Goal: Information Seeking & Learning: Understand process/instructions

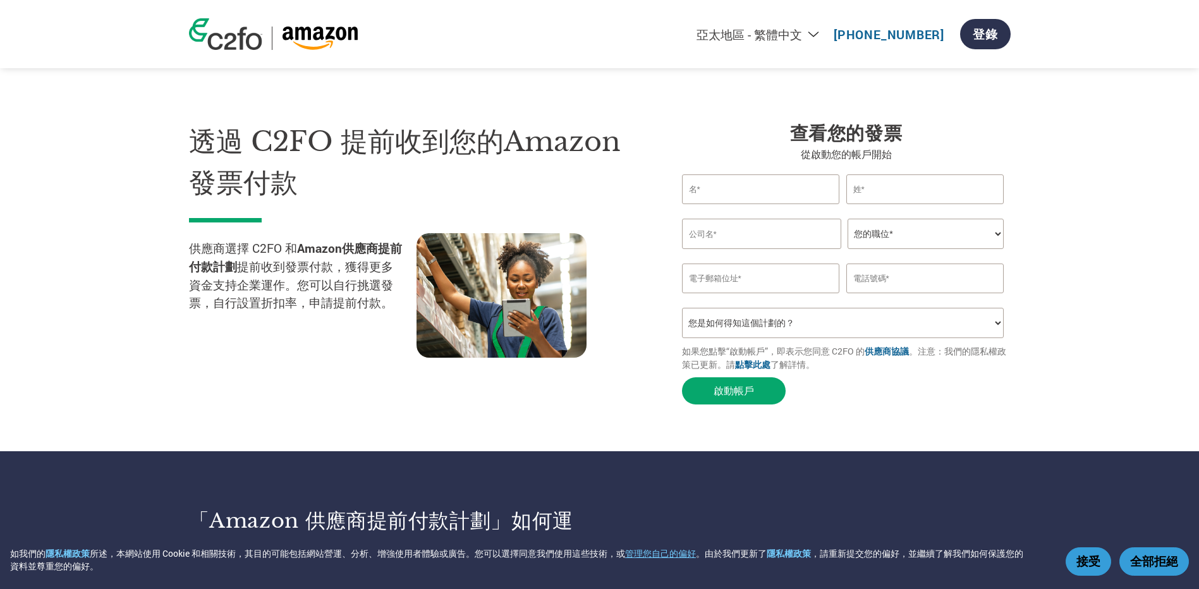
select select "zh-TW"
click at [752, 370] on link "點擊此處" at bounding box center [752, 364] width 35 height 12
select select "zh-TW"
click at [761, 369] on link "點擊此處" at bounding box center [752, 364] width 35 height 12
select select "zh-TW"
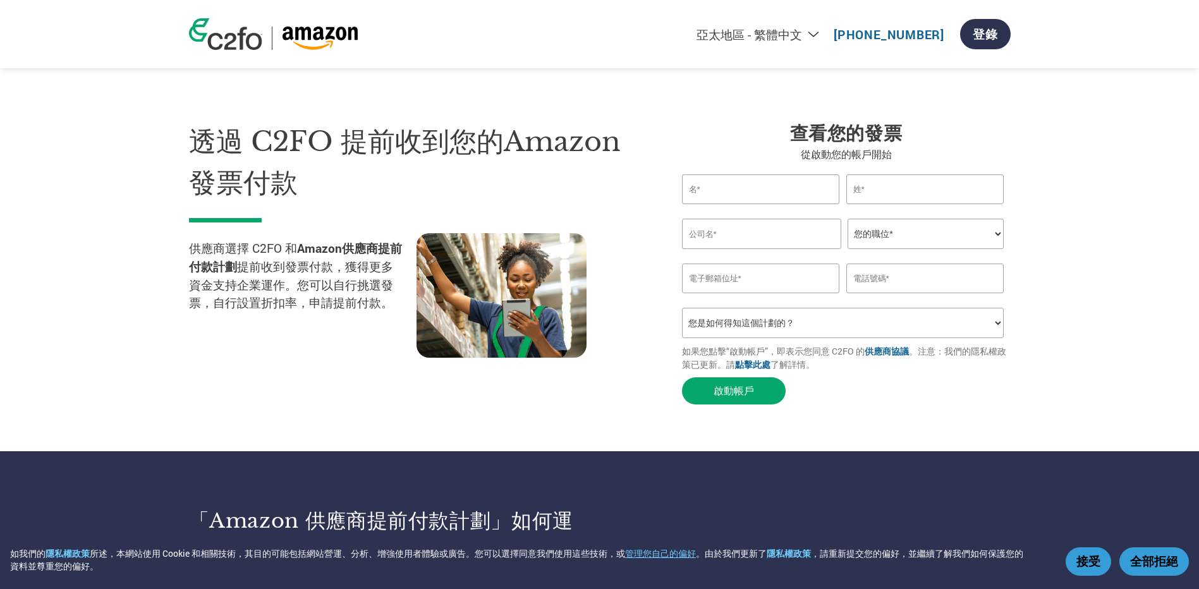
click at [995, 327] on select "您是如何得知這個計劃的？ 收到了信函 電子郵件 社交媒體 線上搜尋 家人／朋友／熟人告知 活動中瞭解 Other" at bounding box center [843, 323] width 322 height 30
click at [1056, 320] on section "透過 C2FO 提前收到您的Amazon發票付款 供應商選擇 C2FO 和 Amazon供應商提前付款計劃 提前收到發票付款，獲得更多資金支持企業運作。您可以…" at bounding box center [599, 251] width 1199 height 401
click at [764, 368] on link "點擊此處" at bounding box center [752, 364] width 35 height 12
